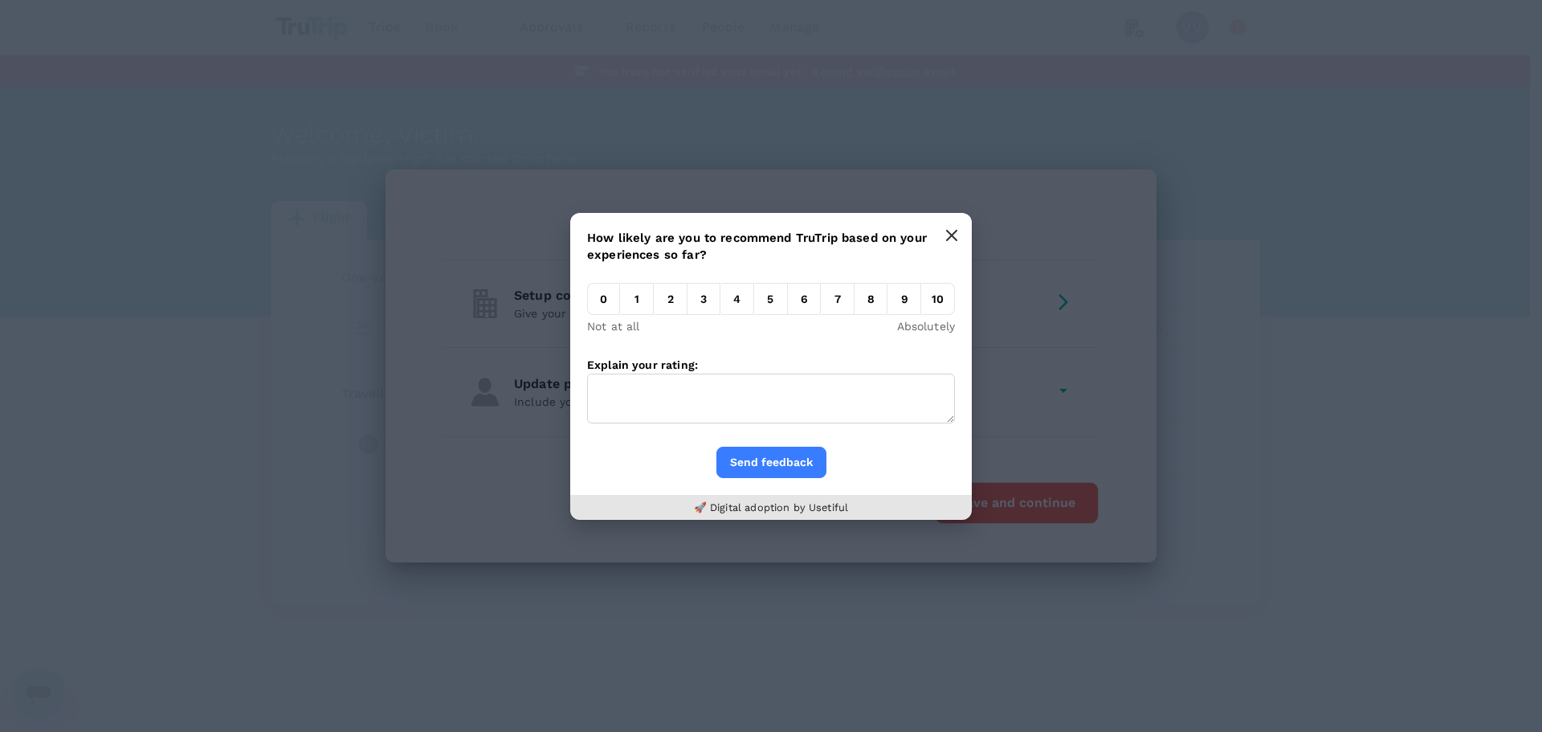
click at [945, 237] on icon "button" at bounding box center [951, 235] width 13 height 13
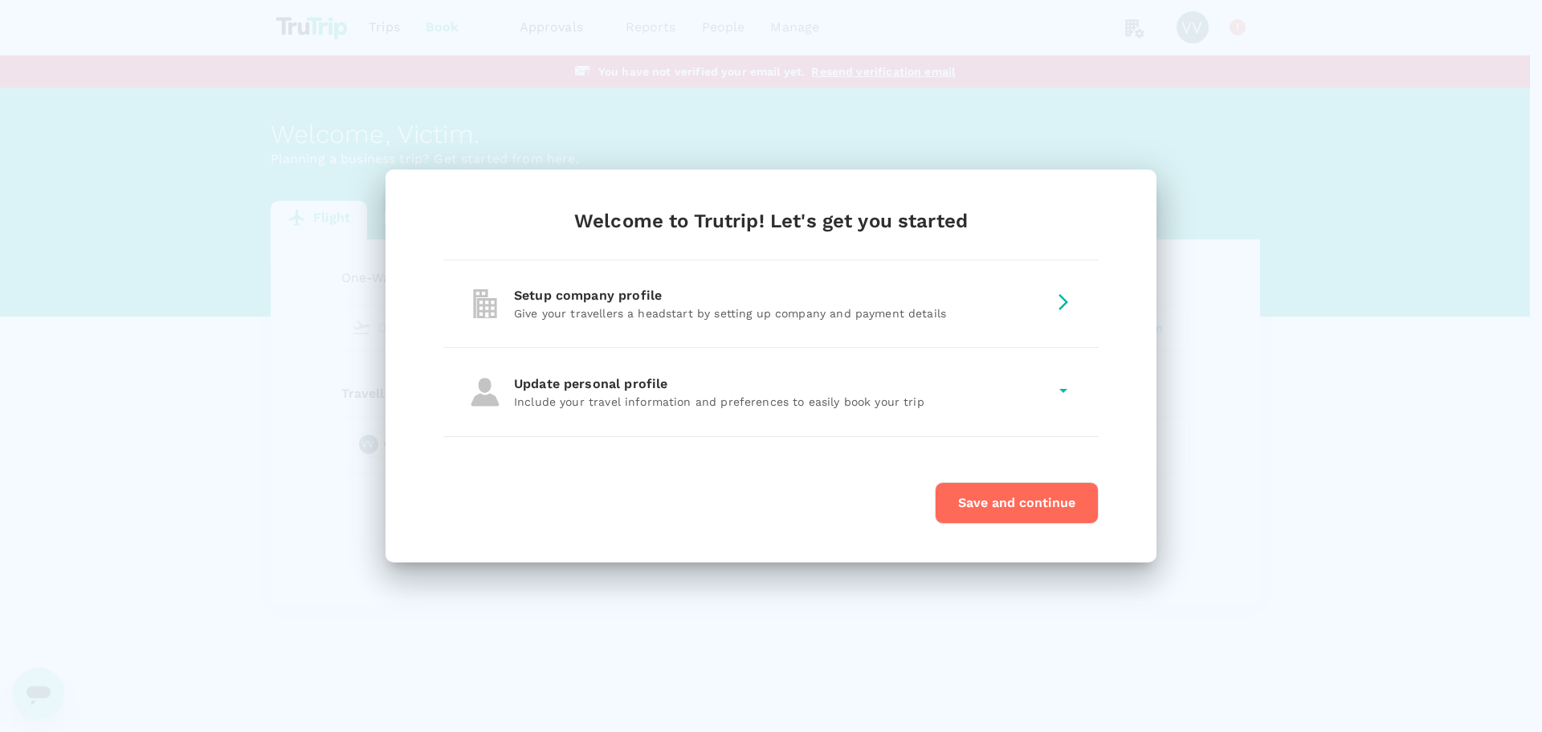
click at [981, 508] on button "Save and continue" at bounding box center [1017, 503] width 164 height 42
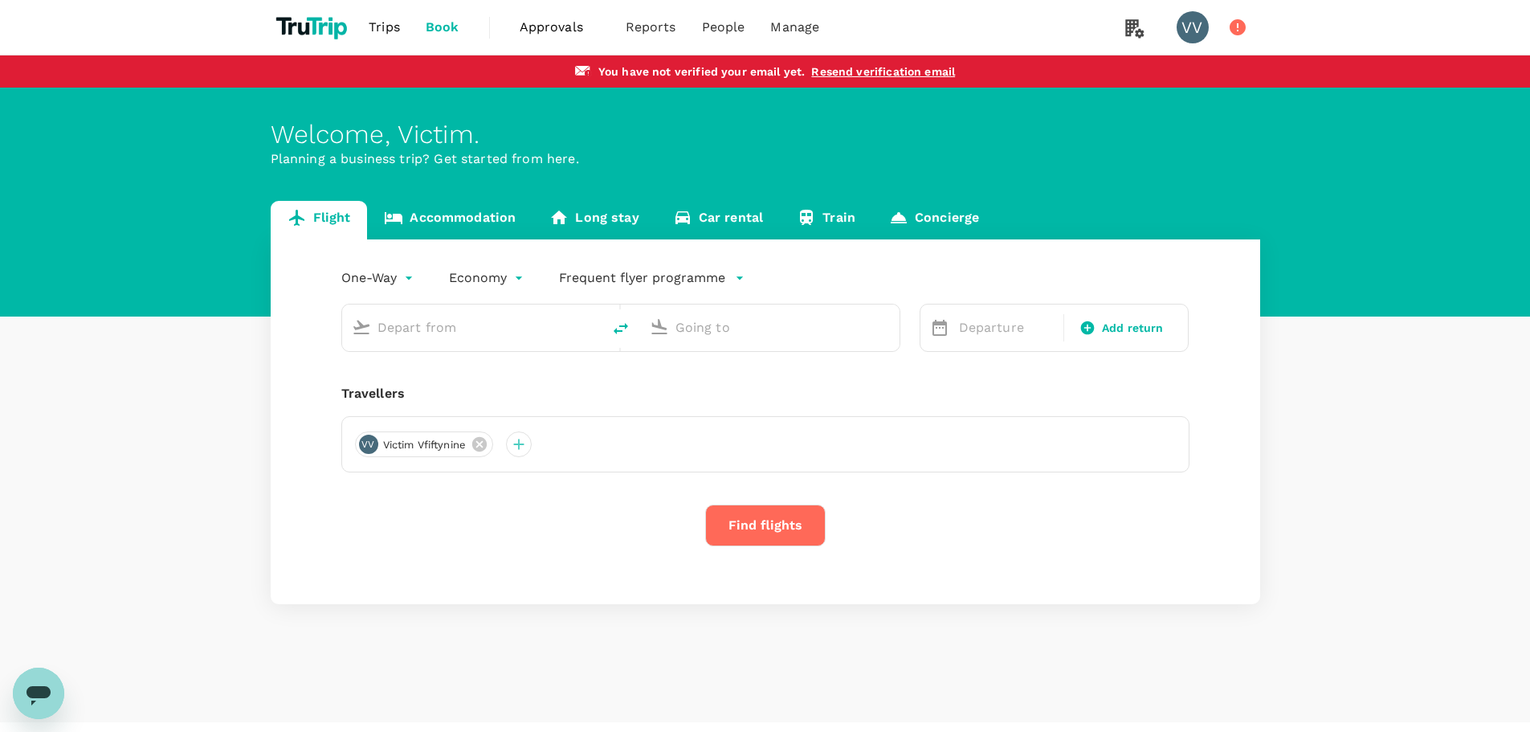
click at [632, 389] on div "Travellers" at bounding box center [765, 393] width 848 height 19
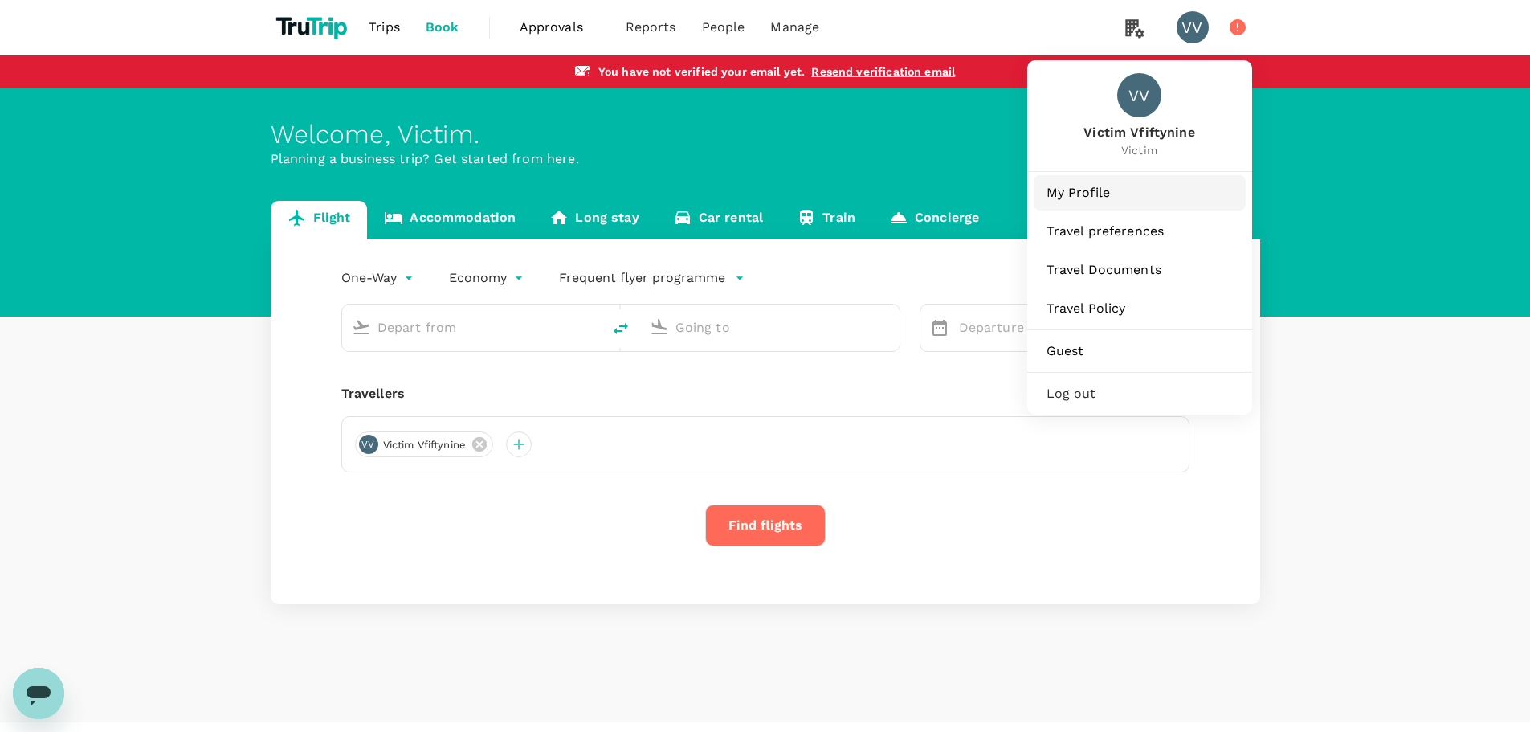
click at [1095, 198] on span "My Profile" at bounding box center [1139, 192] width 186 height 19
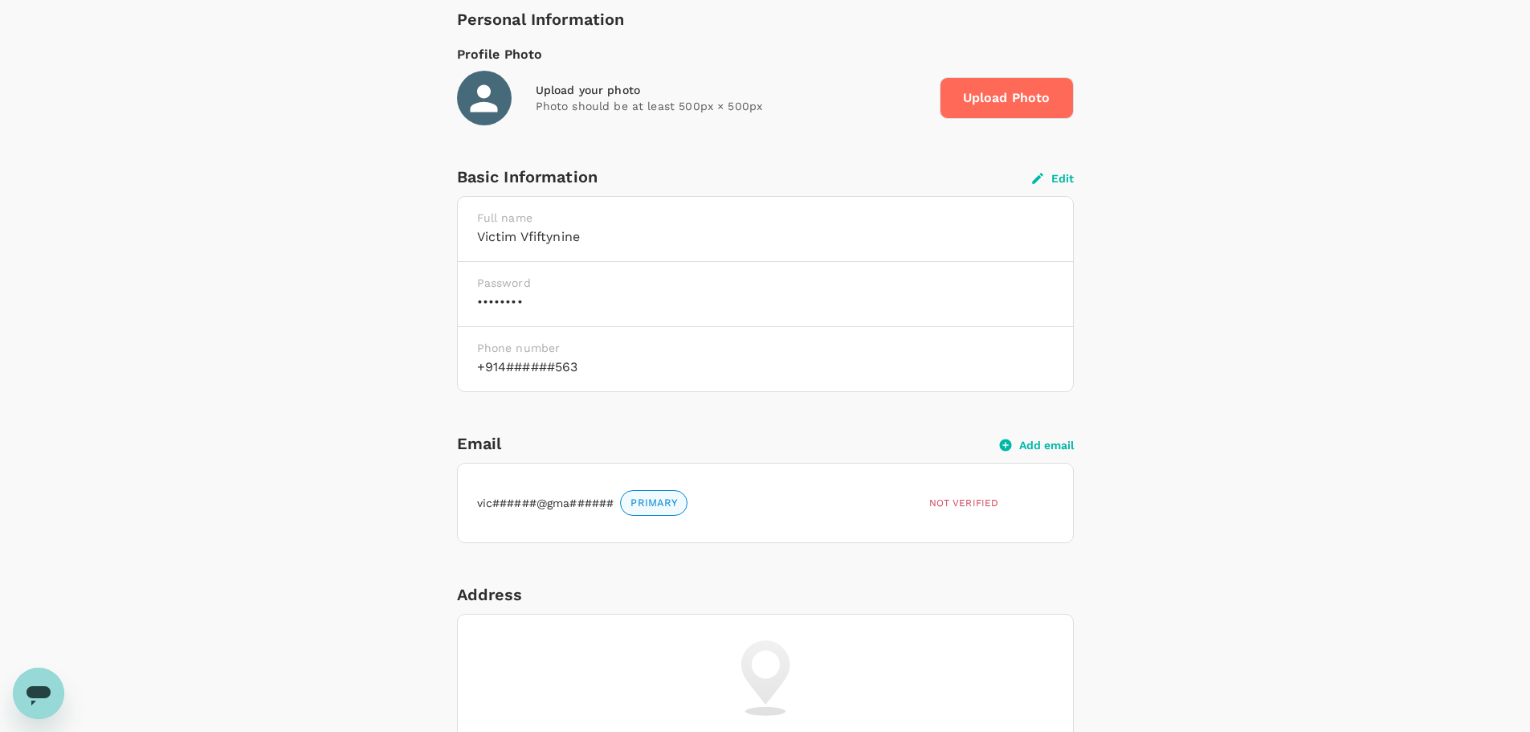
scroll to position [348, 0]
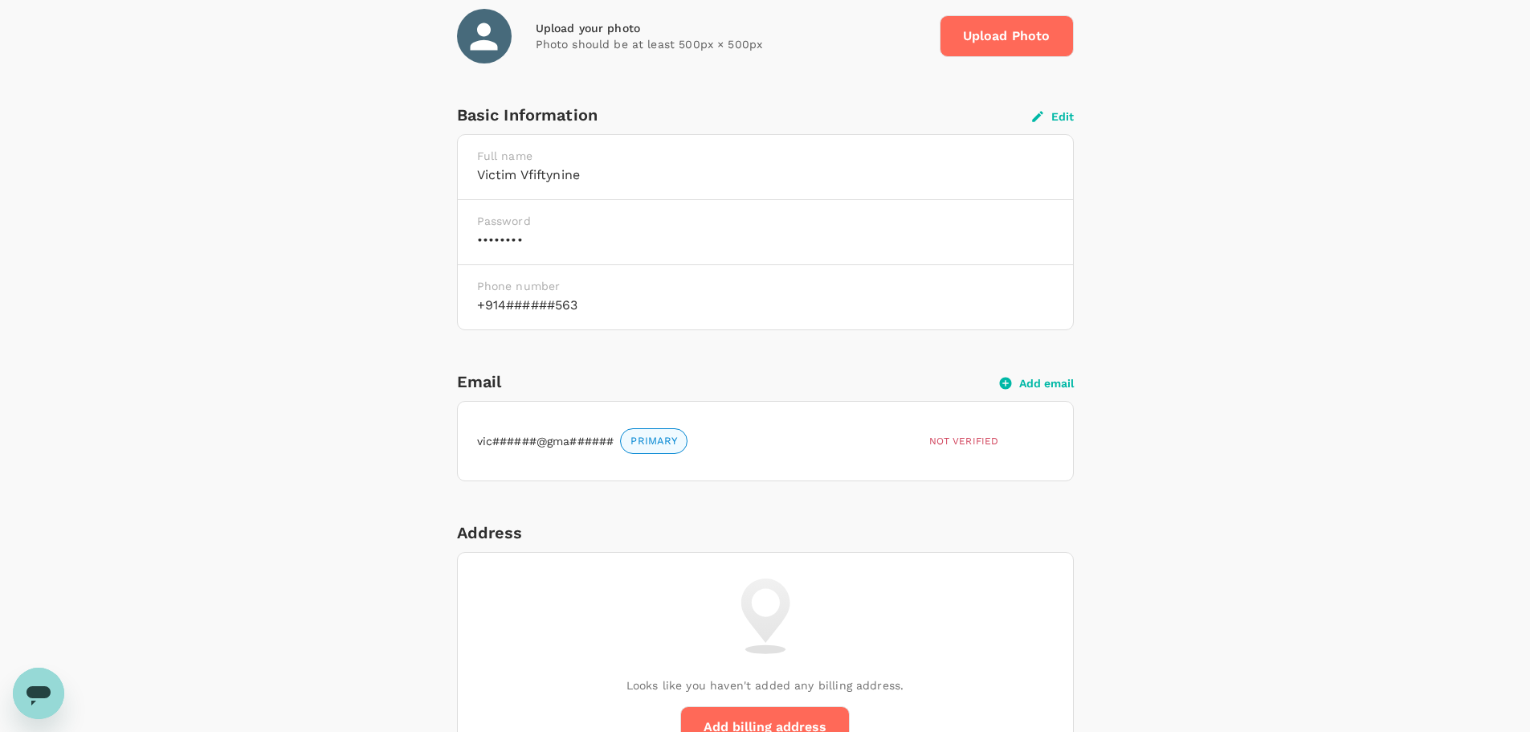
click at [204, 387] on div "Profile Settings My Profile Travel Preferences Travel Documents Travel Policy M…" at bounding box center [765, 682] width 1530 height 1884
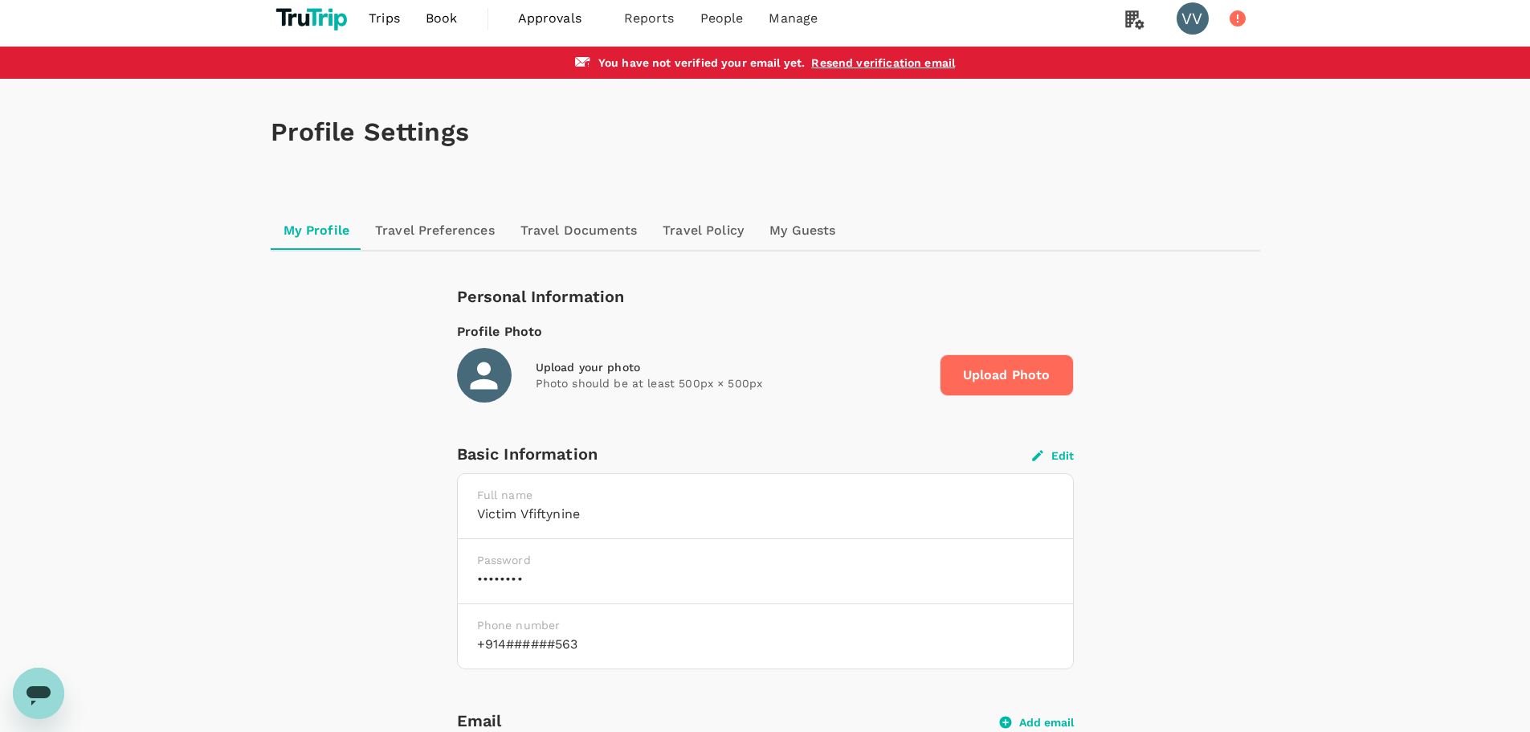
scroll to position [0, 0]
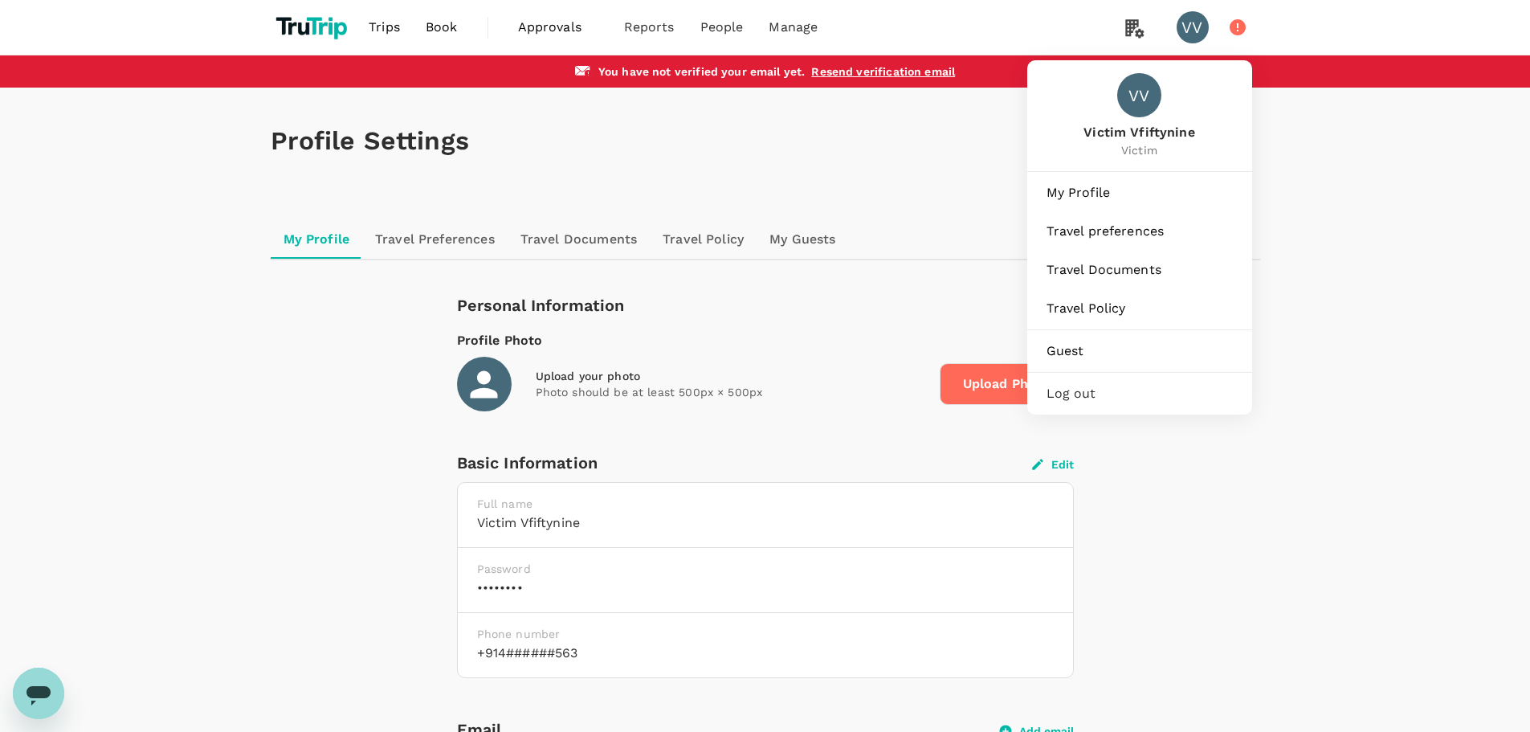
click at [1088, 386] on span "Log out" at bounding box center [1139, 393] width 186 height 19
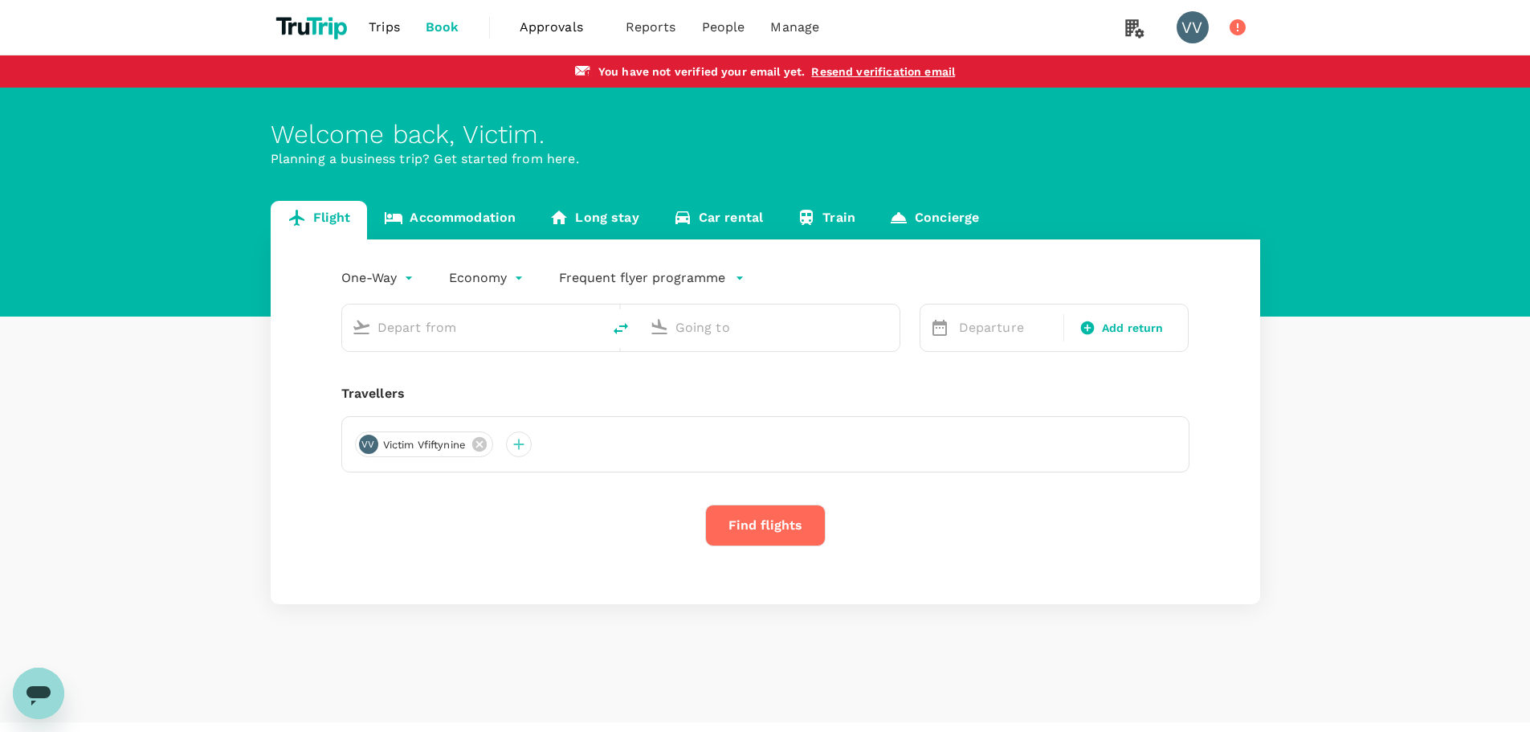
click at [128, 242] on div "Flight Accommodation Long stay Car rental Train Concierge One-Way oneway Econom…" at bounding box center [765, 402] width 1530 height 403
